Goal: Task Accomplishment & Management: Use online tool/utility

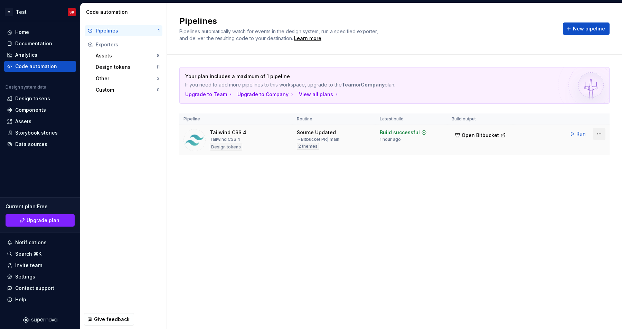
click at [597, 136] on html "M Test SK Home Documentation Analytics Code automation Design system data Desig…" at bounding box center [311, 164] width 622 height 329
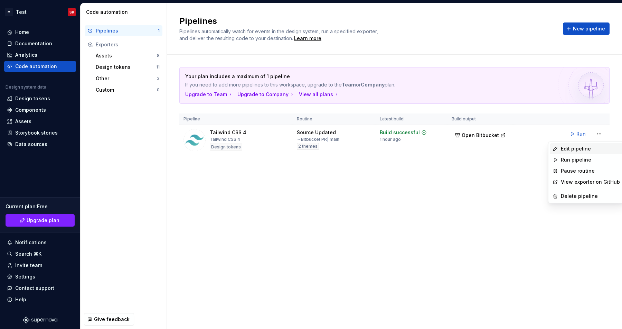
click at [581, 149] on div "Edit pipeline" at bounding box center [590, 148] width 59 height 7
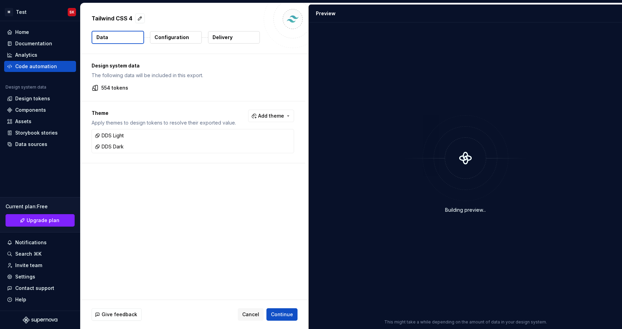
click at [179, 37] on p "Configuration" at bounding box center [171, 37] width 35 height 7
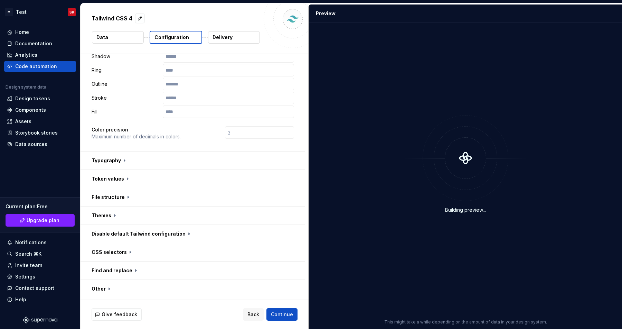
scroll to position [152, 0]
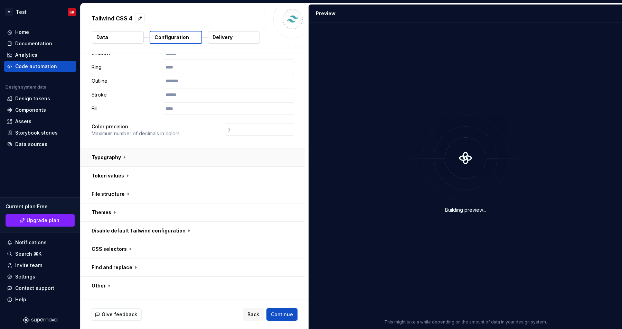
click at [128, 148] on button "button" at bounding box center [193, 157] width 225 height 18
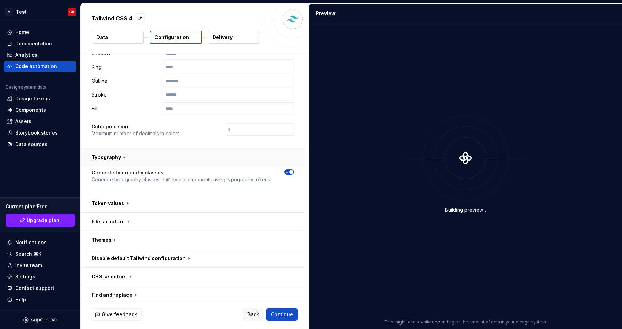
click at [128, 148] on button "button" at bounding box center [193, 157] width 225 height 18
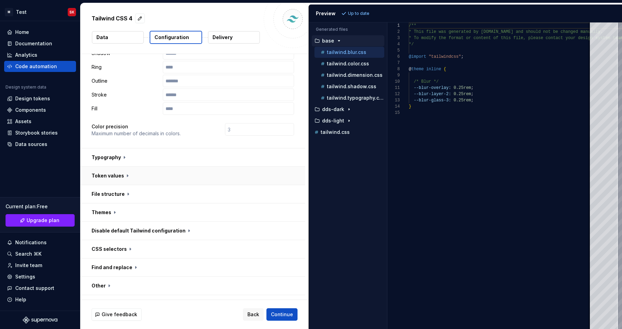
click at [126, 167] on button "button" at bounding box center [193, 176] width 225 height 18
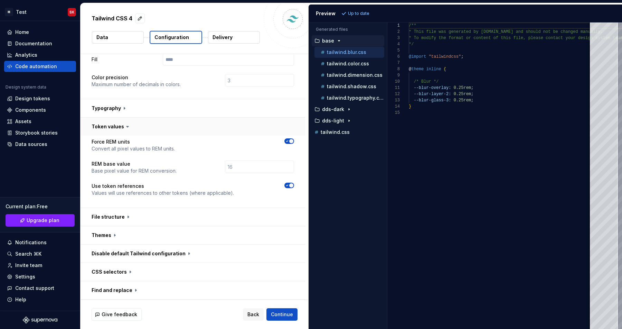
scroll to position [201, 0]
click at [122, 226] on button "button" at bounding box center [193, 235] width 225 height 18
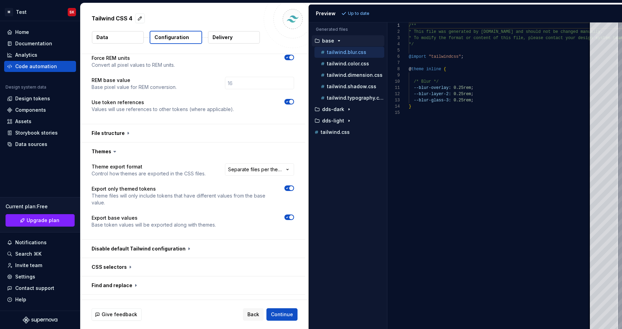
scroll to position [303, 0]
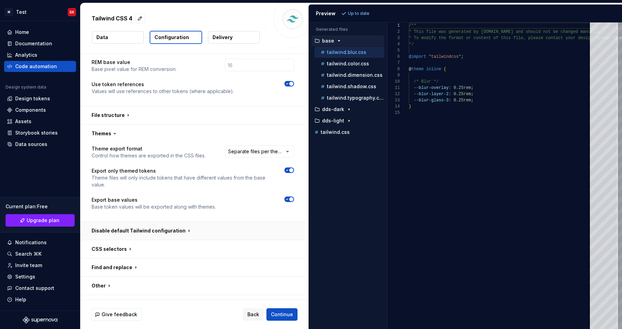
click at [146, 222] on button "button" at bounding box center [193, 231] width 225 height 18
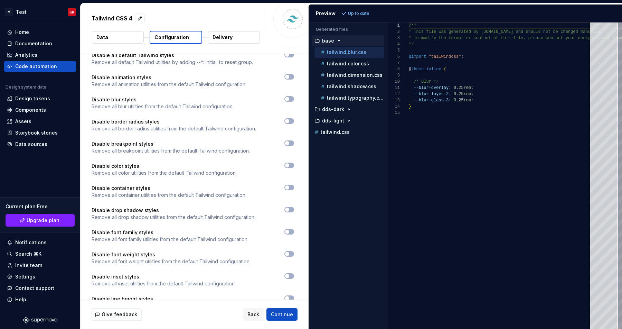
scroll to position [494, 0]
click at [347, 68] on div "tailwind.color.css" at bounding box center [349, 63] width 70 height 11
click at [347, 72] on div "tailwind.dimension.css" at bounding box center [351, 75] width 65 height 7
type textarea "**********"
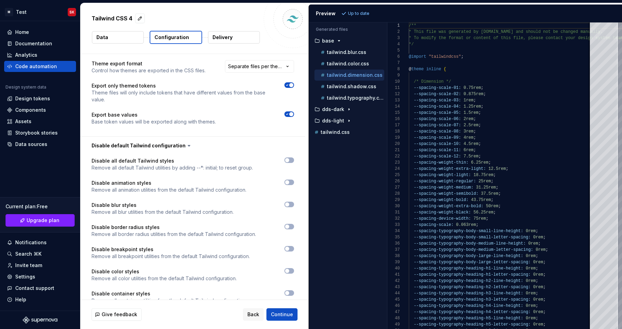
scroll to position [387, 0]
